Goal: Task Accomplishment & Management: Manage account settings

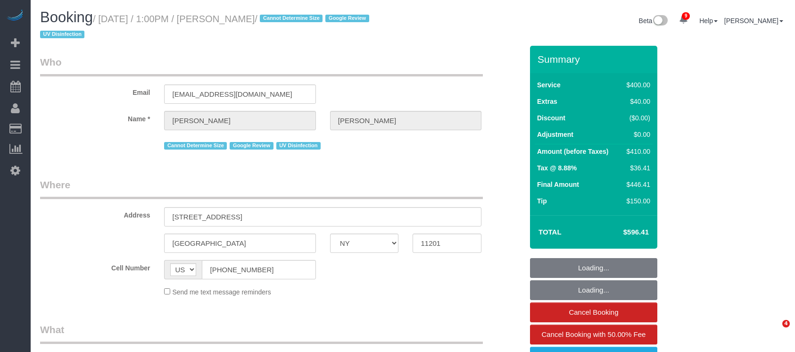
select select "NY"
select select "object:801"
select select "300"
select select "spot1"
select select "number:58"
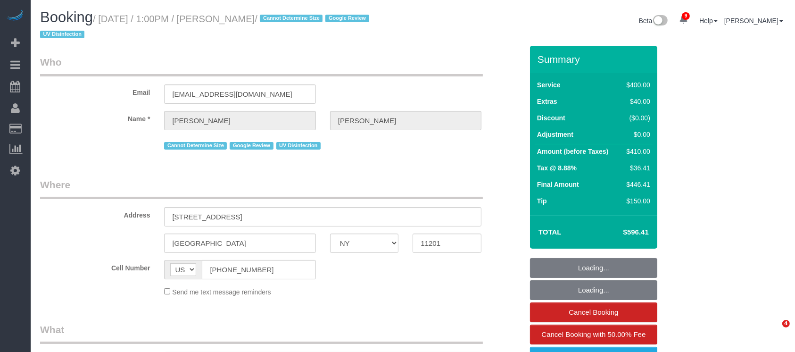
select select "number:73"
select select "number:15"
select select "number:6"
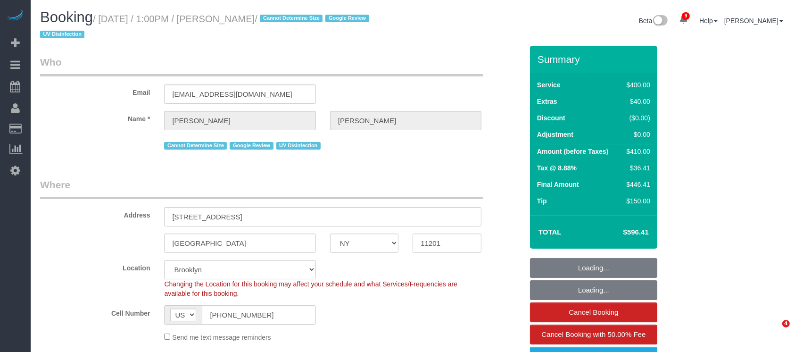
select select "object:1323"
select select "string:stripe-pm_1REf1F4VGloSiKo7YgU8u7OP"
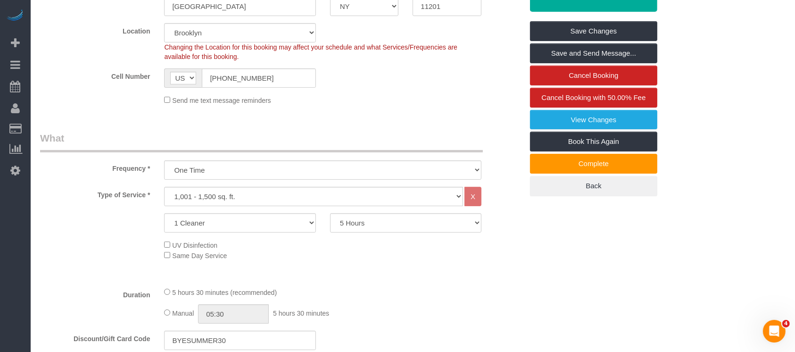
scroll to position [314, 0]
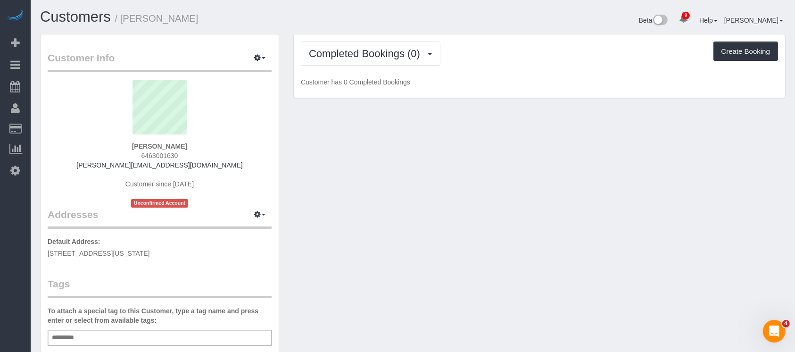
scroll to position [63, 0]
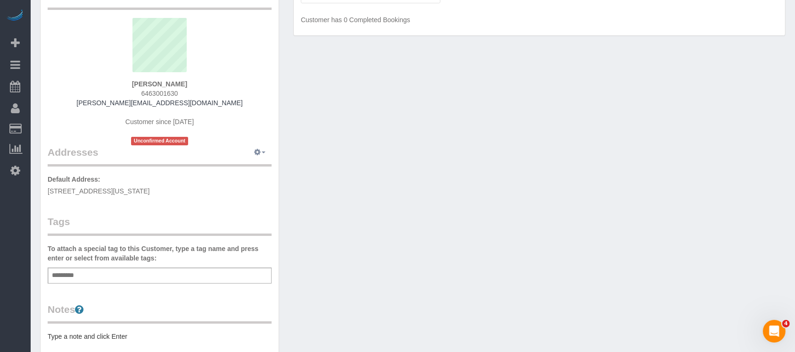
click at [264, 149] on button "button" at bounding box center [260, 152] width 24 height 15
click at [255, 168] on button "Manage Addresses" at bounding box center [233, 170] width 76 height 13
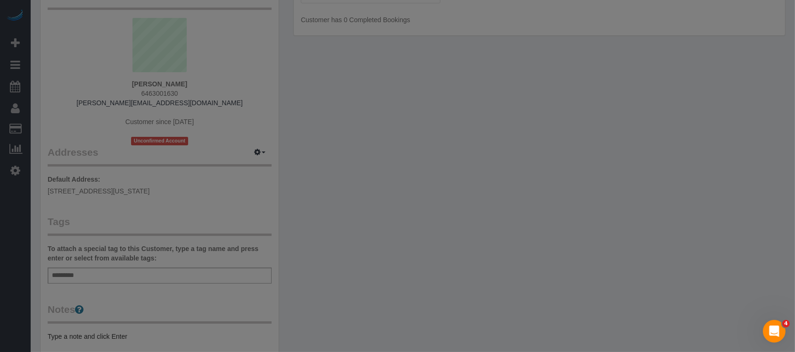
select select "NY"
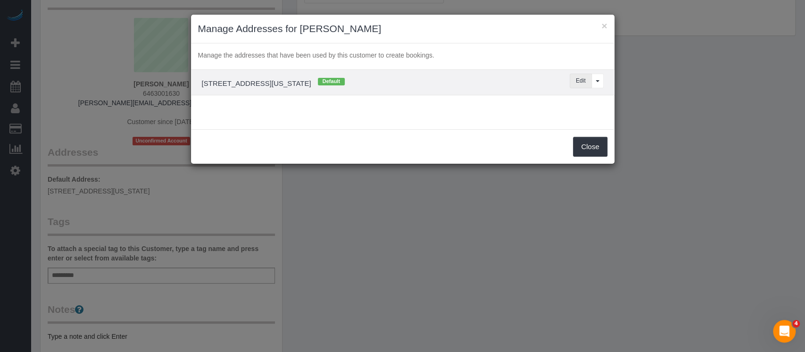
click at [580, 80] on button "Edit" at bounding box center [581, 81] width 22 height 15
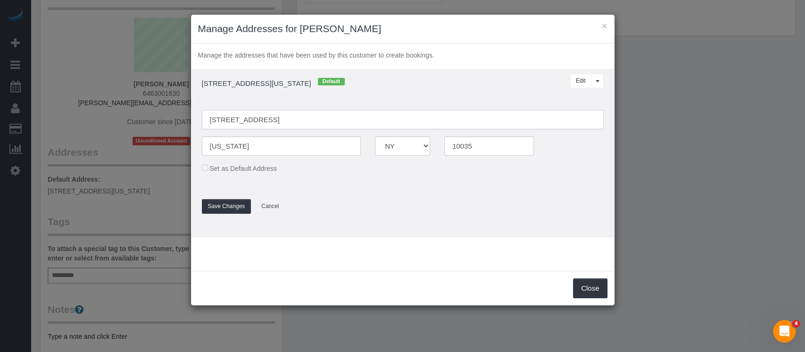
drag, startPoint x: 265, startPoint y: 119, endPoint x: 308, endPoint y: 116, distance: 43.1
click at [266, 119] on input "[STREET_ADDRESS]" at bounding box center [403, 119] width 402 height 19
type input "1787 Madison Avenue, Apt.505"
click at [213, 205] on button "Save Changes" at bounding box center [227, 206] width 50 height 15
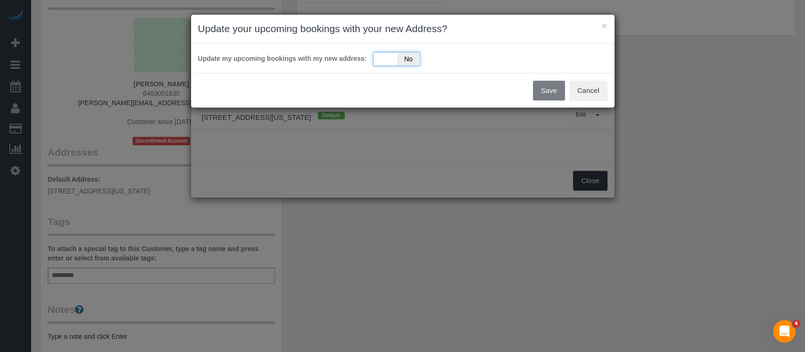
click at [384, 57] on div "Yes No" at bounding box center [396, 59] width 47 height 14
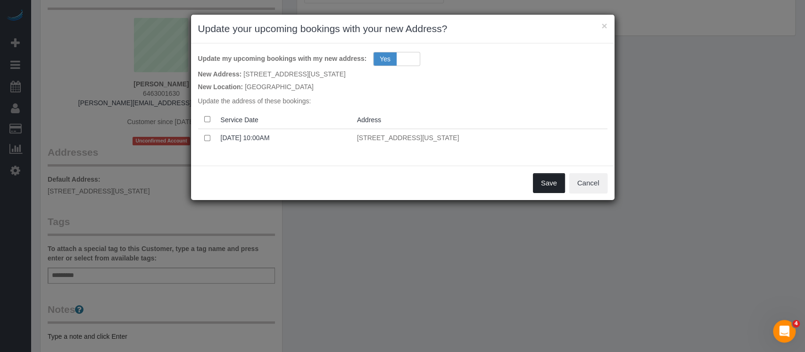
click at [553, 179] on button "Save" at bounding box center [549, 183] width 32 height 20
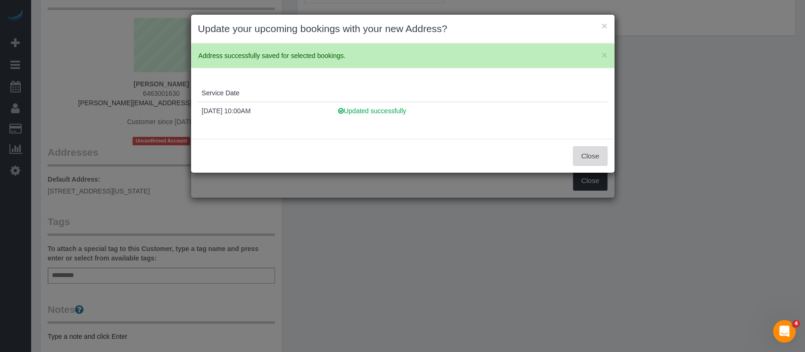
click at [602, 147] on button "Close" at bounding box center [590, 156] width 34 height 20
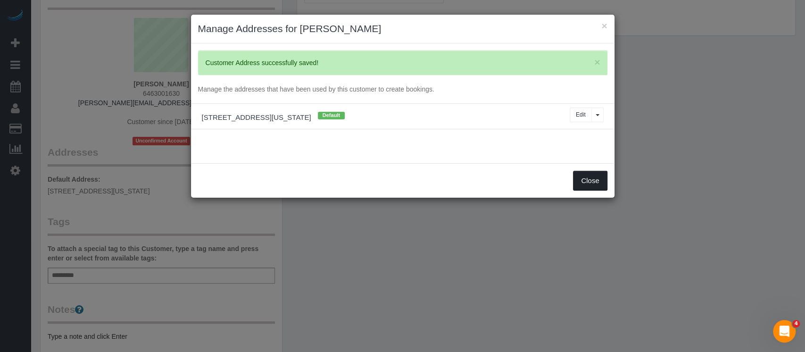
click at [592, 183] on button "Close" at bounding box center [590, 181] width 34 height 20
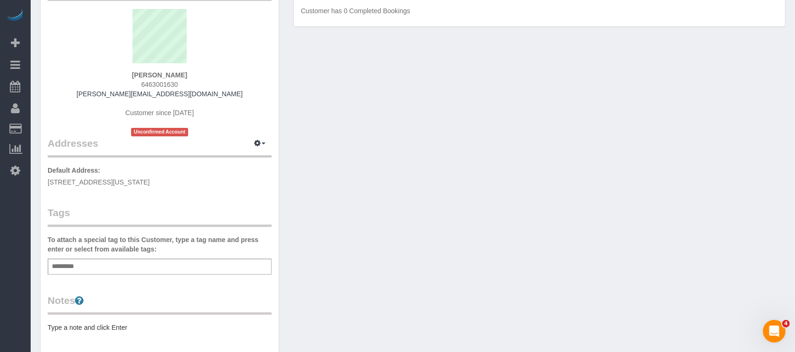
scroll to position [125, 0]
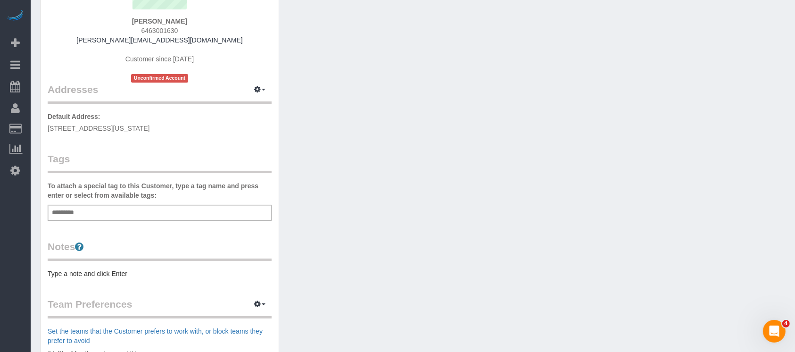
click at [113, 213] on div "Add a tag" at bounding box center [160, 213] width 224 height 16
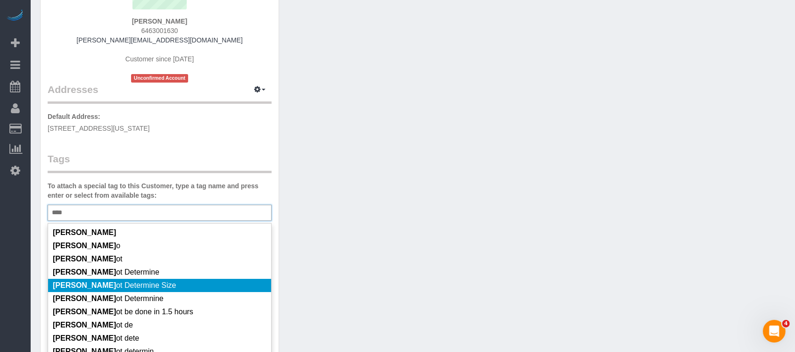
type input "****"
click at [133, 288] on li "Cann ot Determine Size" at bounding box center [159, 285] width 223 height 13
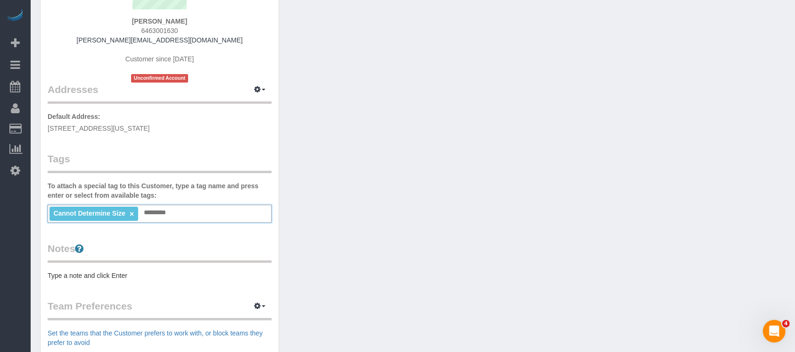
click at [138, 271] on pre "Type a note and click Enter" at bounding box center [160, 275] width 224 height 9
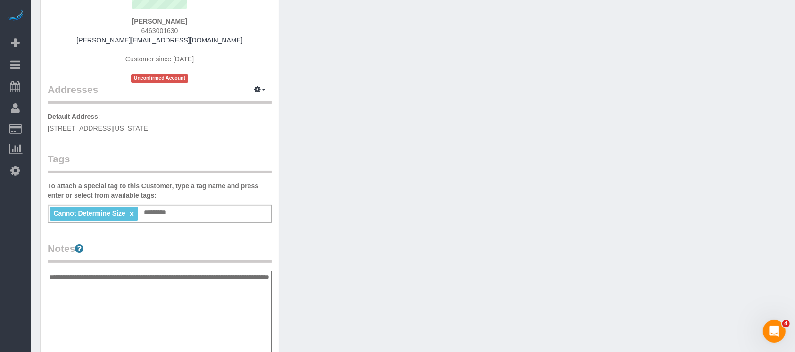
type textarea "**********"
click at [218, 234] on div "Customer Info Edit Contact Info Send Message Email Preferences Special Sales Ta…" at bounding box center [160, 266] width 238 height 714
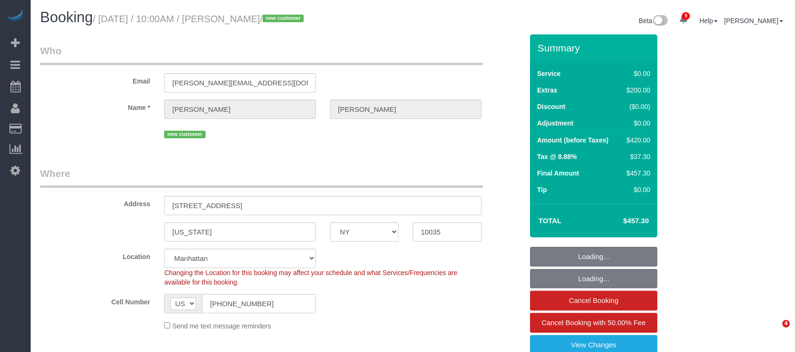
select select "NY"
select select "2"
select select "spot1"
select select "number:57"
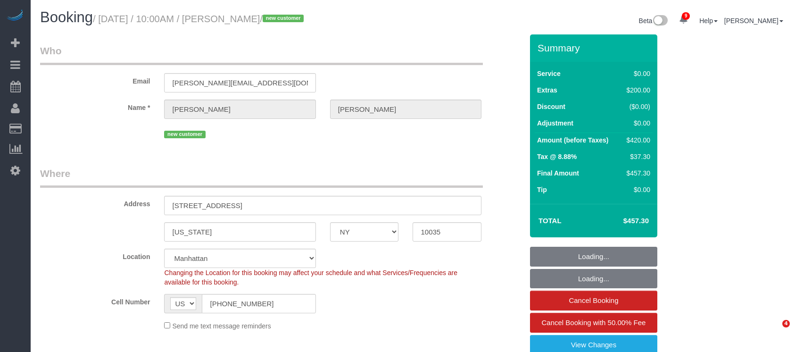
select select "number:72"
select select "number:15"
select select "number:6"
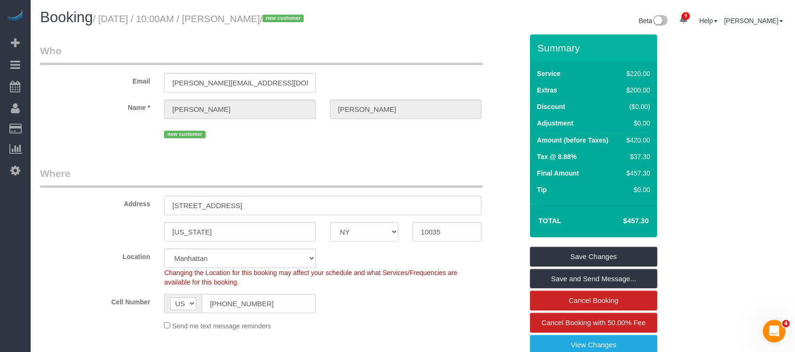
scroll to position [314, 0]
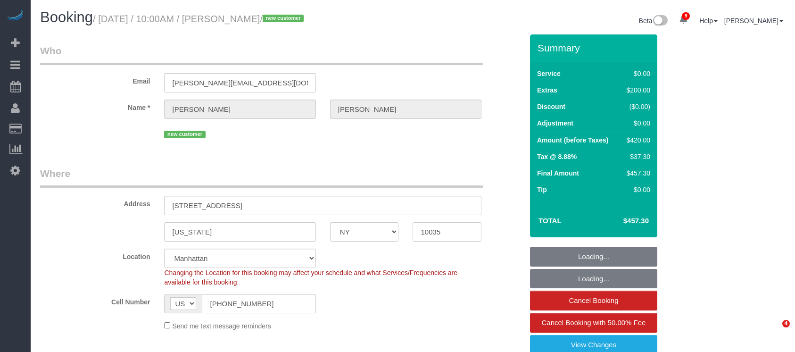
select select "NY"
select select "2"
select select "spot1"
select select "number:57"
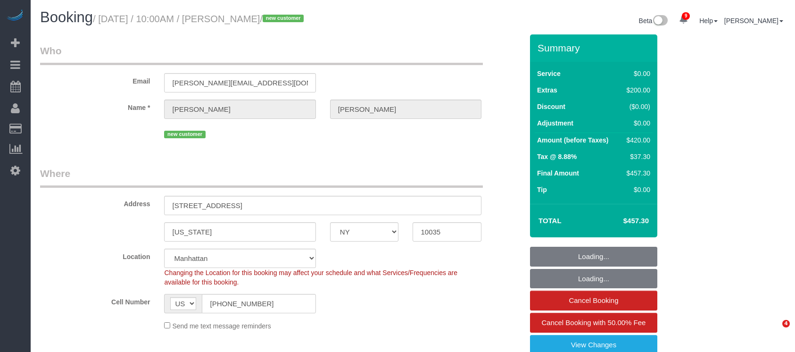
select select "number:72"
select select "number:15"
select select "number:6"
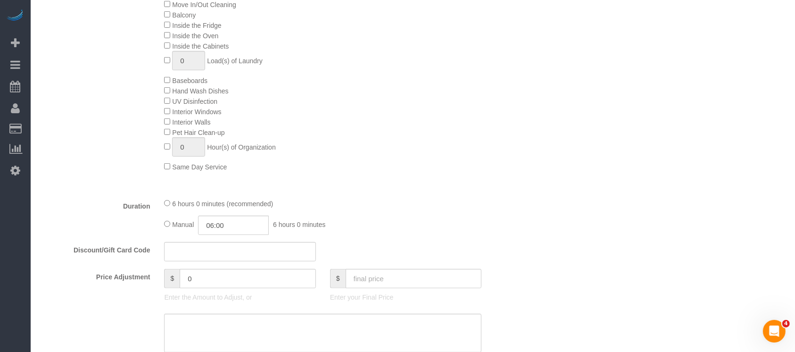
scroll to position [251, 0]
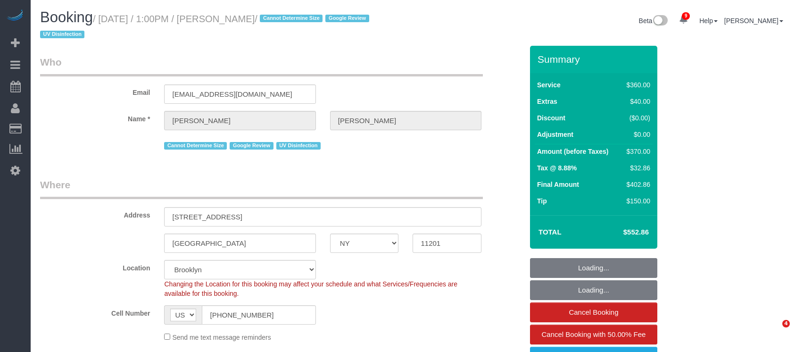
select select "NY"
select select "object:864"
select select "string:stripe-pm_1REf1F4VGloSiKo7YgU8u7OP"
select select "spot1"
select select "number:58"
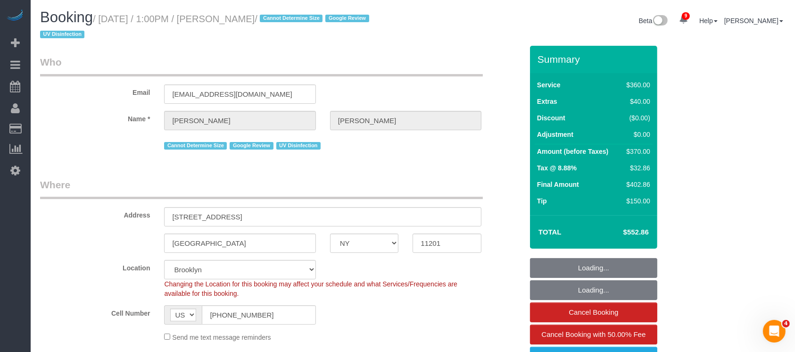
select select "number:73"
select select "number:15"
select select "number:6"
select select "270"
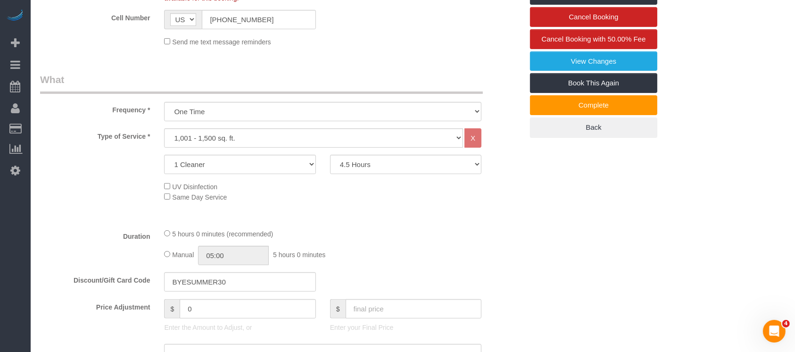
scroll to position [251, 0]
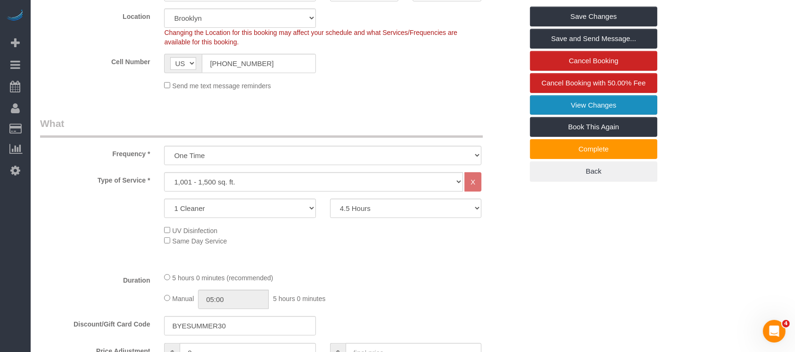
click at [611, 100] on link "View Changes" at bounding box center [593, 105] width 127 height 20
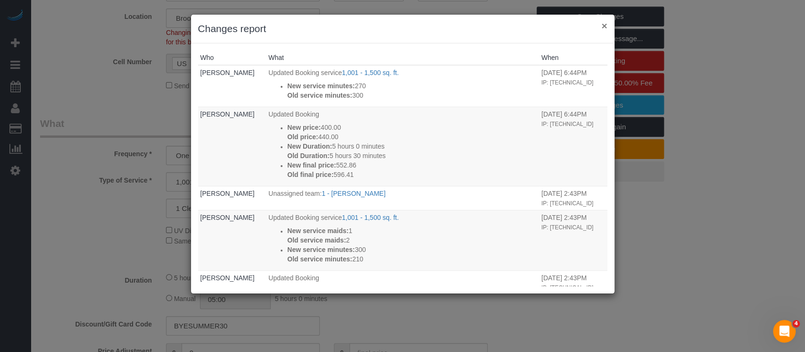
drag, startPoint x: 602, startPoint y: 25, endPoint x: 452, endPoint y: 1, distance: 152.0
click at [602, 25] on button "×" at bounding box center [605, 26] width 6 height 10
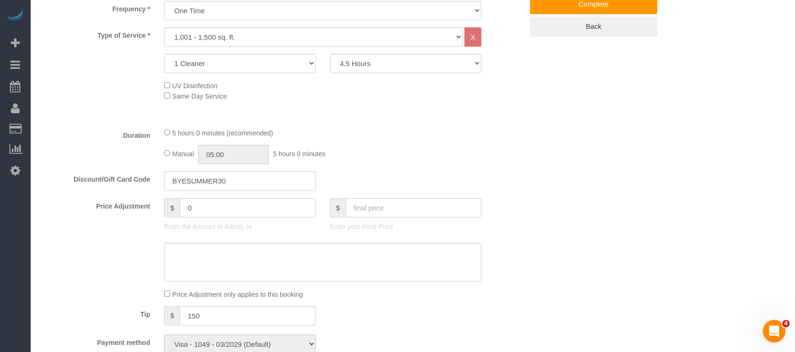
scroll to position [377, 0]
